Goal: Check status

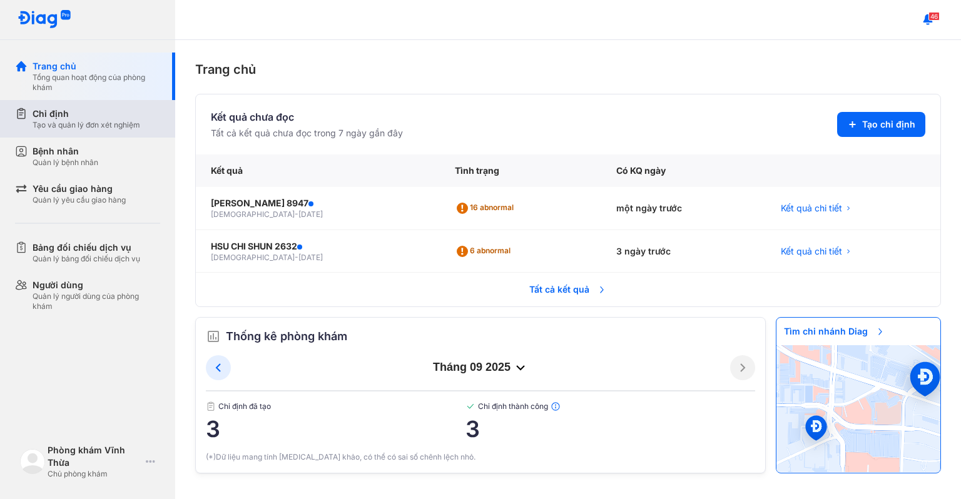
click at [78, 125] on div "Tạo và quản lý đơn xét nghiệm" at bounding box center [87, 125] width 108 height 10
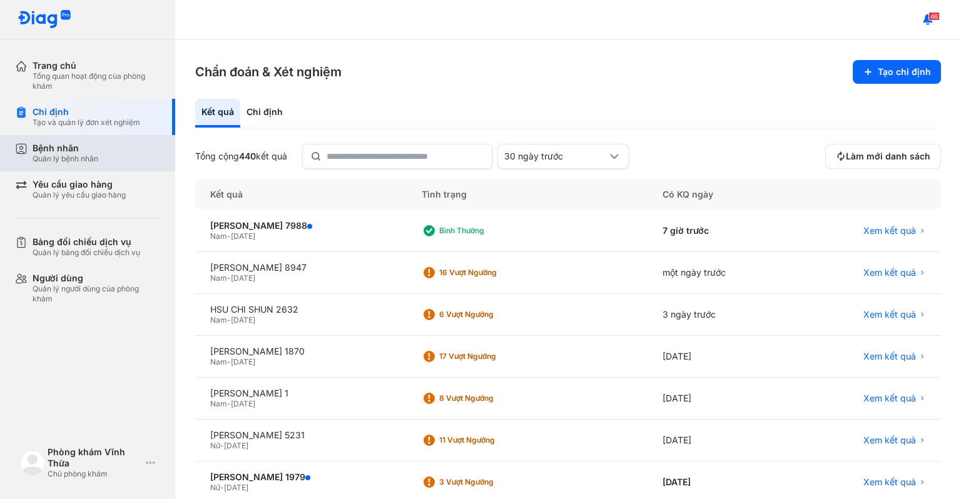
click at [88, 153] on div "Bệnh nhân" at bounding box center [66, 148] width 66 height 11
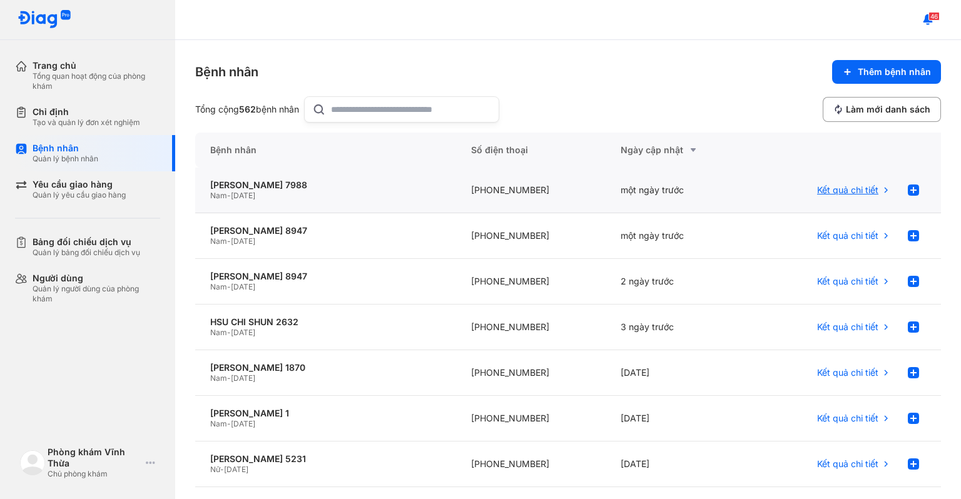
click at [834, 185] on span "Kết quả chi tiết" at bounding box center [847, 190] width 61 height 11
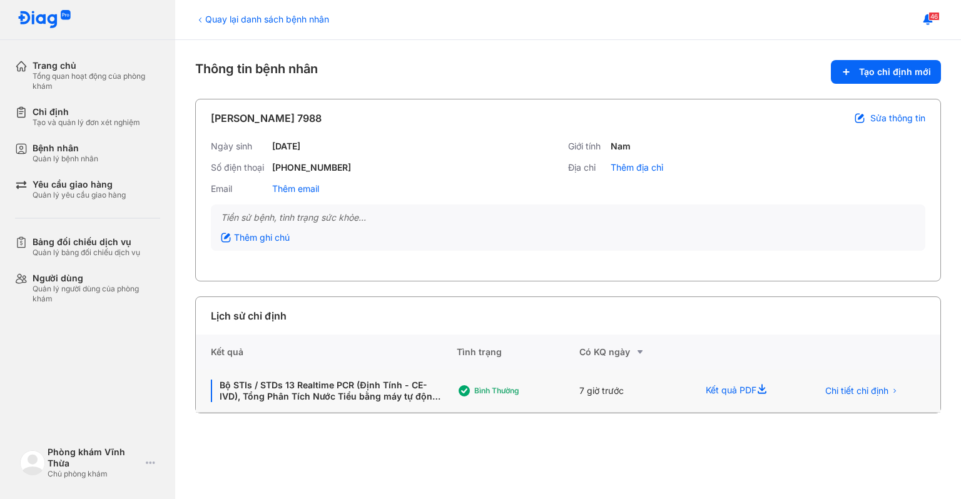
click at [487, 392] on div "Bình thường" at bounding box center [524, 391] width 100 height 10
